Goal: Task Accomplishment & Management: Complete application form

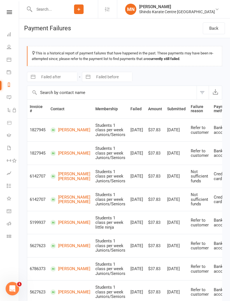
click at [84, 12] on button "Add" at bounding box center [79, 9] width 10 height 10
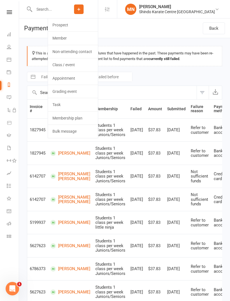
click at [98, 40] on link "Member" at bounding box center [73, 38] width 50 height 13
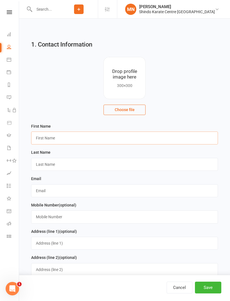
click at [111, 137] on input "text" at bounding box center [124, 137] width 187 height 13
type input "[PERSON_NAME]"
click at [62, 163] on input "text" at bounding box center [124, 164] width 187 height 13
type input "[PERSON_NAME]"
click at [162, 193] on input "text" at bounding box center [124, 190] width 187 height 13
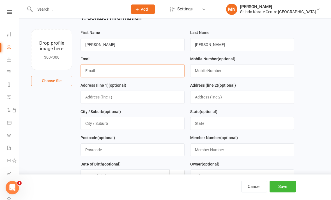
scroll to position [18, 0]
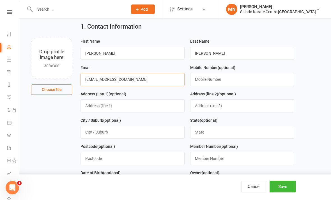
type input "[EMAIL_ADDRESS][DOMAIN_NAME]"
click at [230, 77] on input "text" at bounding box center [242, 79] width 104 height 13
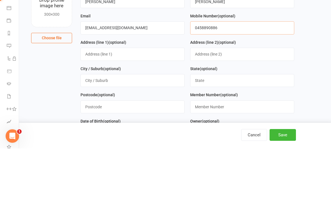
type input "0458890886"
click at [128, 99] on input "text" at bounding box center [132, 105] width 104 height 13
type input "[STREET_ADDRESS]"
click at [136, 126] on input "text" at bounding box center [132, 132] width 104 height 13
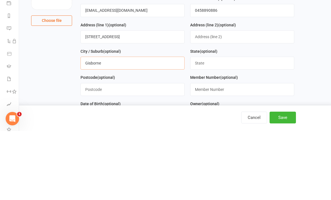
type input "Gisborne"
click at [230, 126] on input "text" at bounding box center [242, 132] width 104 height 13
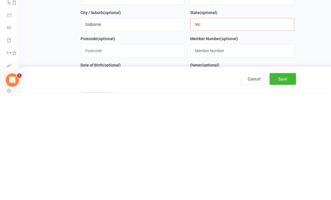
type input "Vic"
click at [132, 152] on input "text" at bounding box center [132, 158] width 104 height 13
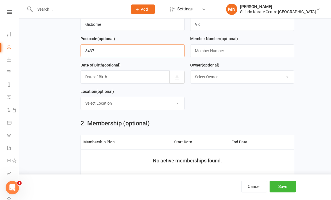
type input "3437"
click at [122, 79] on div at bounding box center [132, 76] width 104 height 13
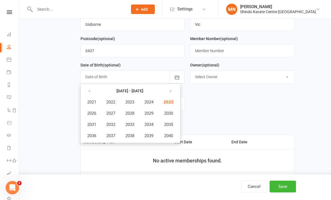
scroll to position [168, 0]
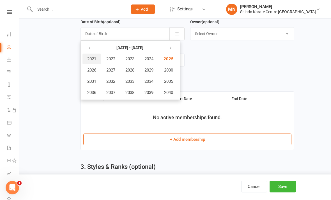
click at [93, 63] on button "2021" at bounding box center [91, 59] width 19 height 11
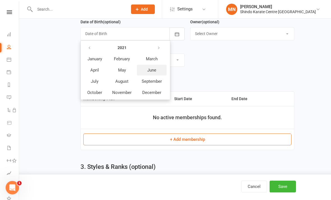
click at [154, 71] on span "June" at bounding box center [151, 70] width 9 height 5
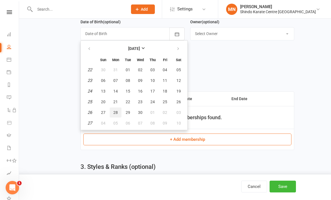
click at [117, 112] on span "28" at bounding box center [115, 112] width 4 height 4
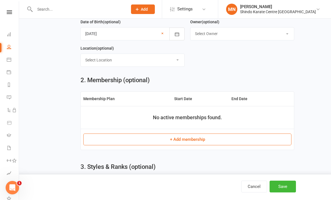
click at [108, 34] on div at bounding box center [132, 33] width 104 height 13
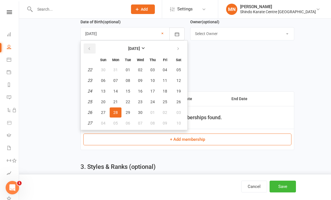
click at [93, 48] on button "button" at bounding box center [90, 48] width 12 height 10
click at [91, 50] on button "button" at bounding box center [90, 48] width 12 height 10
click at [92, 49] on button "button" at bounding box center [90, 48] width 12 height 10
click at [140, 68] on span "03" at bounding box center [140, 70] width 4 height 4
type input "[DATE]"
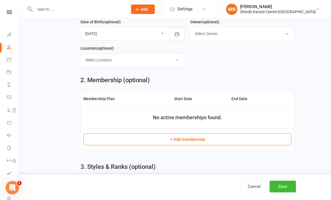
click at [98, 34] on div at bounding box center [132, 33] width 104 height 13
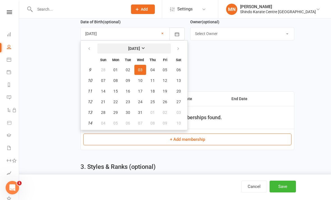
click at [140, 48] on strong "[DATE]" at bounding box center [134, 48] width 12 height 4
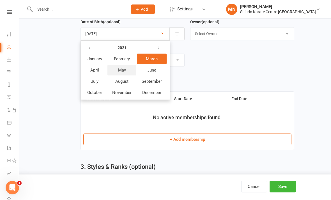
click at [124, 68] on span "May" at bounding box center [122, 70] width 8 height 5
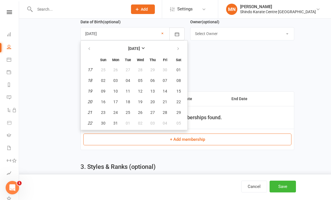
click at [230, 31] on select "Select Owner [PERSON_NAME]" at bounding box center [241, 33] width 103 height 12
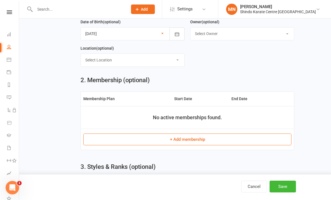
click at [112, 62] on select "Select Location [GEOGRAPHIC_DATA]" at bounding box center [132, 60] width 103 height 12
select select "0"
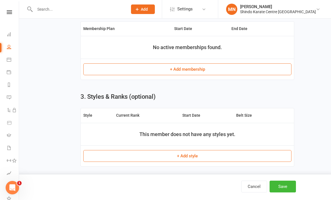
scroll to position [240, 0]
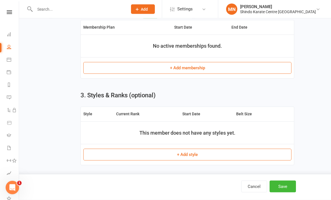
click at [230, 192] on button "Save" at bounding box center [282, 187] width 26 height 12
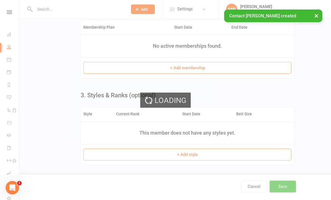
scroll to position [0, 0]
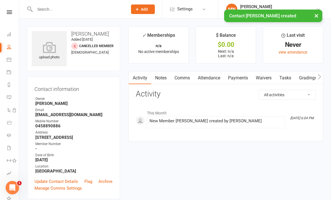
click at [230, 78] on link "Waivers" at bounding box center [264, 77] width 24 height 13
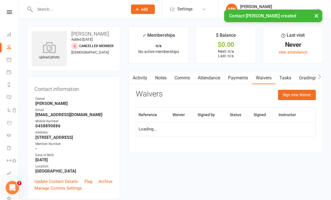
scroll to position [18, 0]
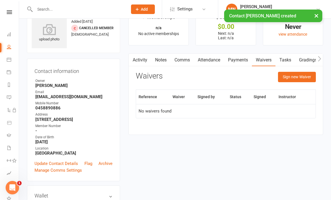
click at [230, 75] on button "Sign new Waiver" at bounding box center [297, 77] width 38 height 10
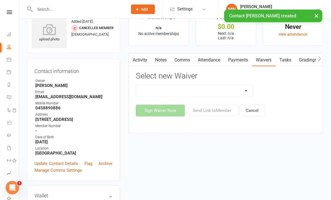
click at [230, 89] on select "Existing Member half price waiver New Member Waiver - Existing Members New Memb…" at bounding box center [194, 90] width 117 height 11
select select "14122"
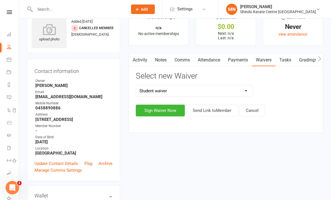
click at [172, 109] on button "Sign Waiver Now" at bounding box center [160, 111] width 49 height 12
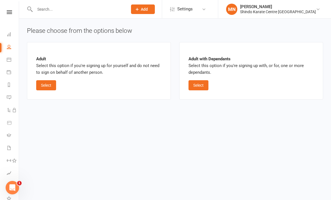
click at [50, 84] on button "Select" at bounding box center [46, 85] width 20 height 10
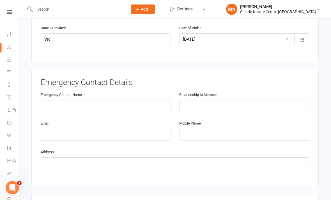
scroll to position [229, 0]
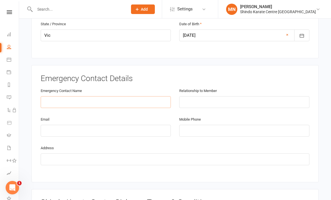
click at [111, 105] on input "text" at bounding box center [106, 102] width 130 height 12
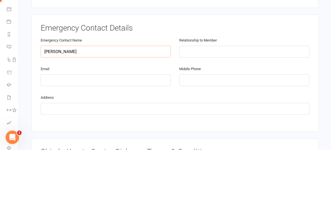
type input "[PERSON_NAME]"
click at [218, 96] on input "text" at bounding box center [244, 102] width 130 height 12
type input "Mum"
click at [93, 125] on input "email" at bounding box center [106, 131] width 130 height 12
type input "[EMAIL_ADDRESS][DOMAIN_NAME]"
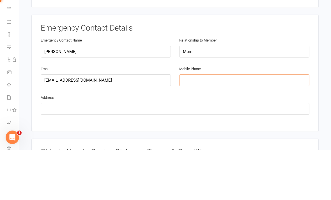
click at [230, 125] on input "tel" at bounding box center [244, 131] width 130 height 12
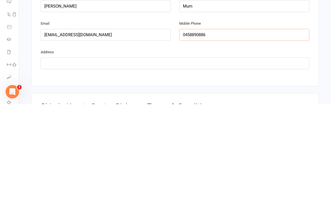
type input "0458890886"
click at [160, 153] on input "text" at bounding box center [175, 159] width 269 height 12
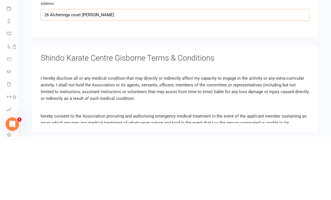
scroll to position [94, 0]
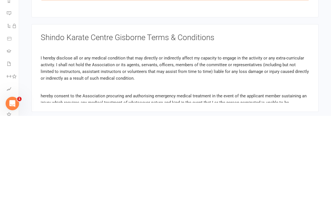
type input "26 Alcheringa court [PERSON_NAME]"
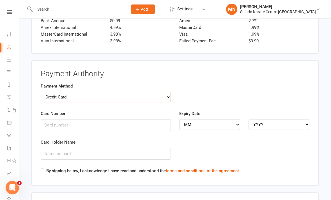
scroll to position [771, 0]
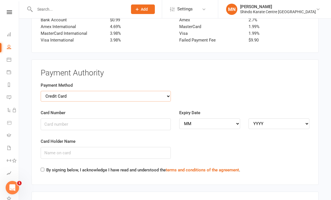
click at [57, 92] on select "Credit Card Bank Account" at bounding box center [106, 96] width 130 height 11
select select "bank_account"
click at [120, 119] on input "BSB" at bounding box center [106, 124] width 130 height 12
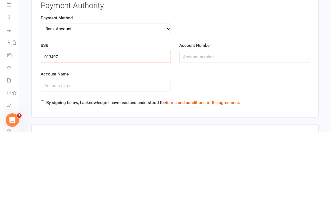
type input "013497"
click at [216, 119] on input "Account Number" at bounding box center [244, 125] width 130 height 12
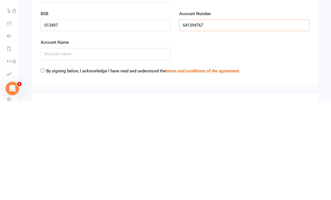
type input "641394767"
click at [132, 147] on input "Account Name" at bounding box center [106, 153] width 130 height 12
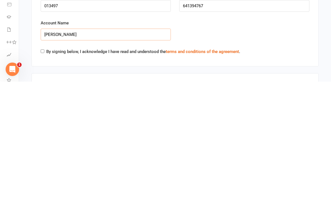
type input "[PERSON_NAME]"
click at [41, 168] on input "By signing below, I acknowledge I have read and understood the terms and condit…" at bounding box center [43, 170] width 4 height 4
checkbox input "true"
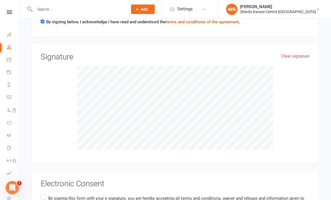
scroll to position [961, 0]
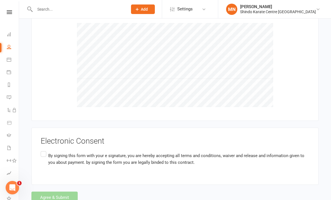
click at [46, 150] on label "By signing this form with your e signature, you are hereby accepting all terms …" at bounding box center [175, 159] width 269 height 18
click at [44, 150] on input "By signing this form with your e signature, you are hereby accepting all terms …" at bounding box center [43, 150] width 4 height 0
click at [63, 193] on button "Agree & Submit" at bounding box center [54, 197] width 46 height 12
